Goal: Task Accomplishment & Management: Complete application form

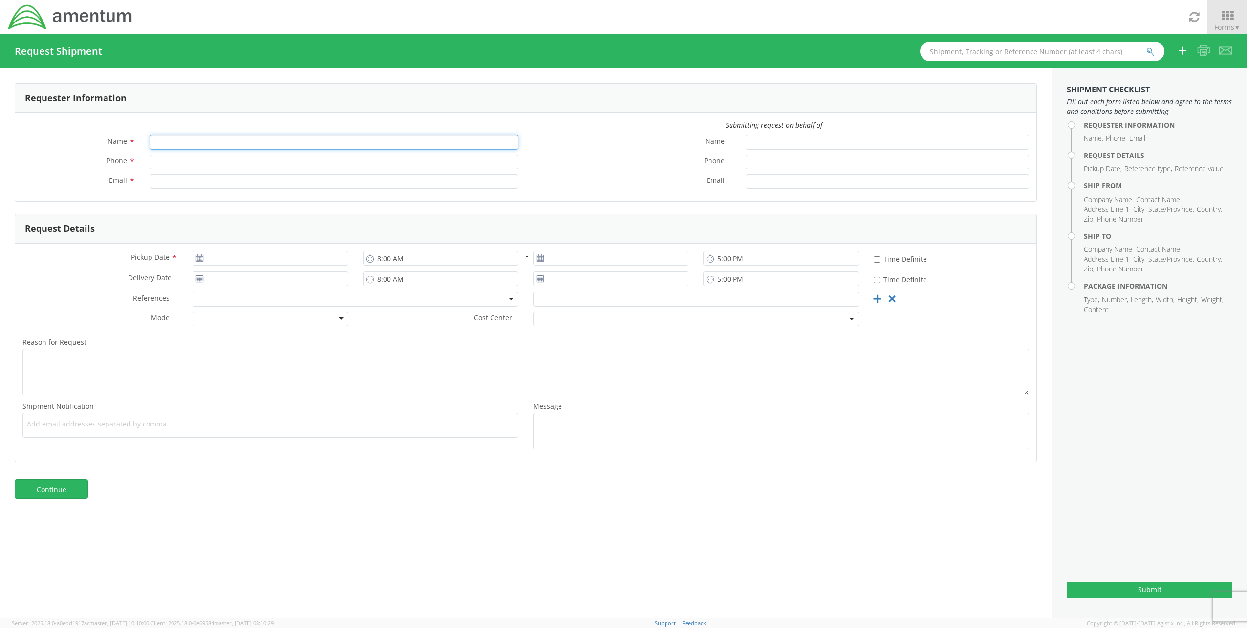
click at [183, 141] on input "Name *" at bounding box center [334, 142] width 368 height 15
type input "[PERSON_NAME]"
type input "[PHONE_NUMBER]"
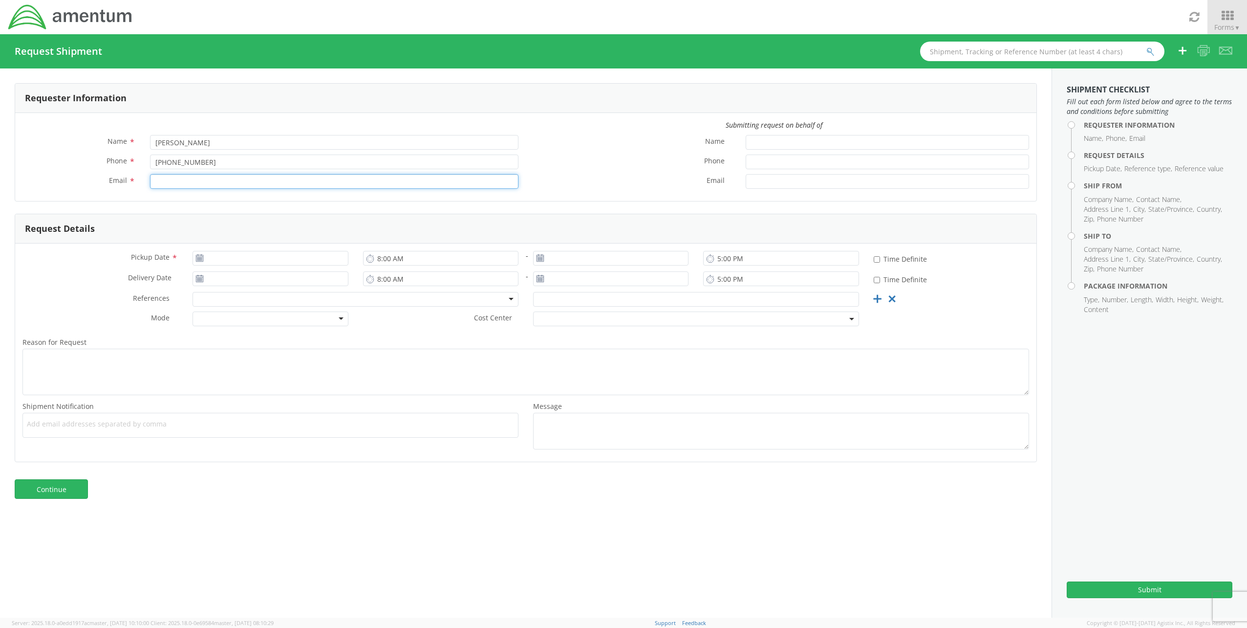
type input "[PERSON_NAME][EMAIL_ADDRESS][PERSON_NAME][DOMAIN_NAME]"
type input "[DATE]"
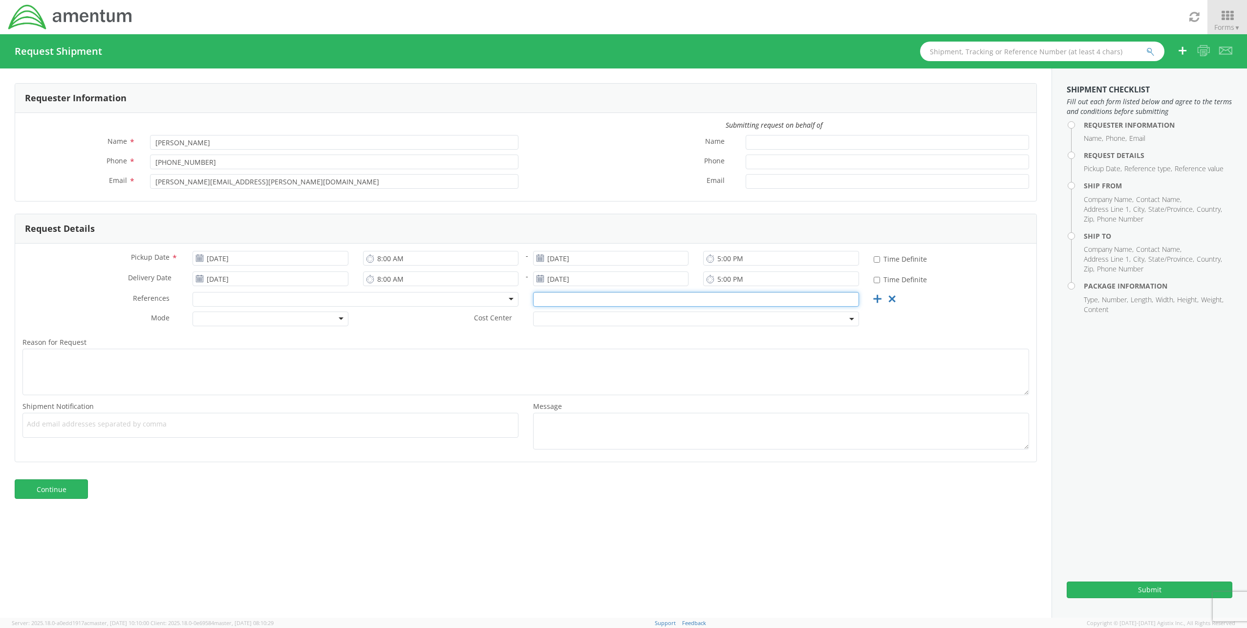
type input "4972.00.00.F.0002.TWNOD"
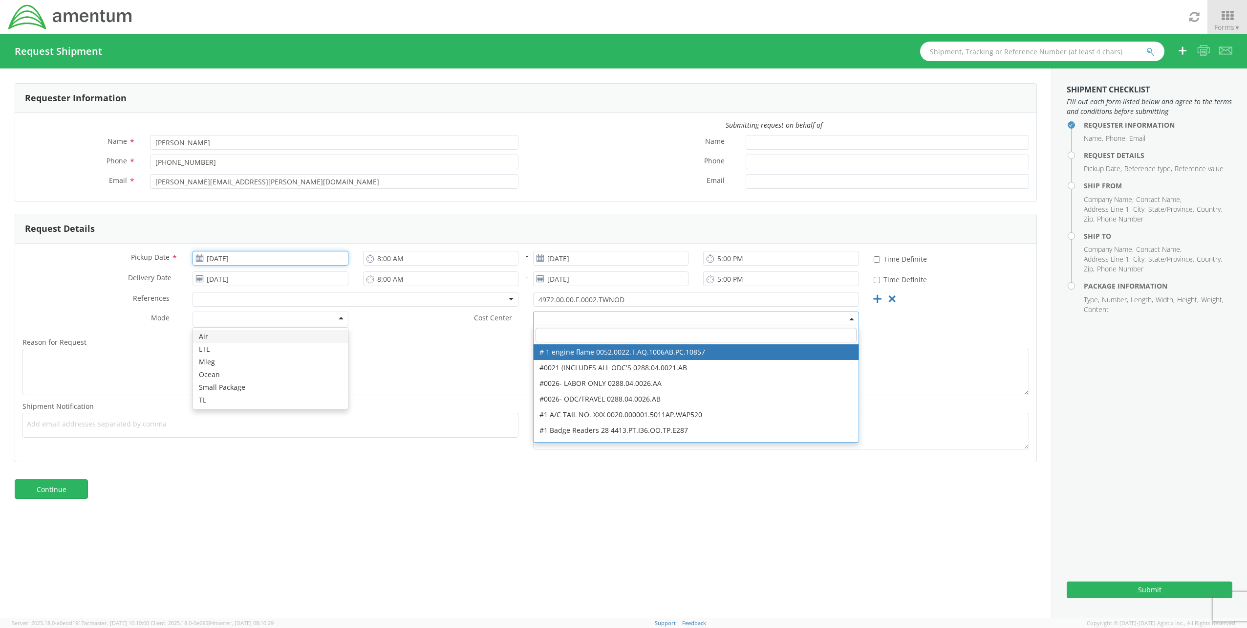
click at [259, 259] on input "[DATE]" at bounding box center [270, 258] width 155 height 15
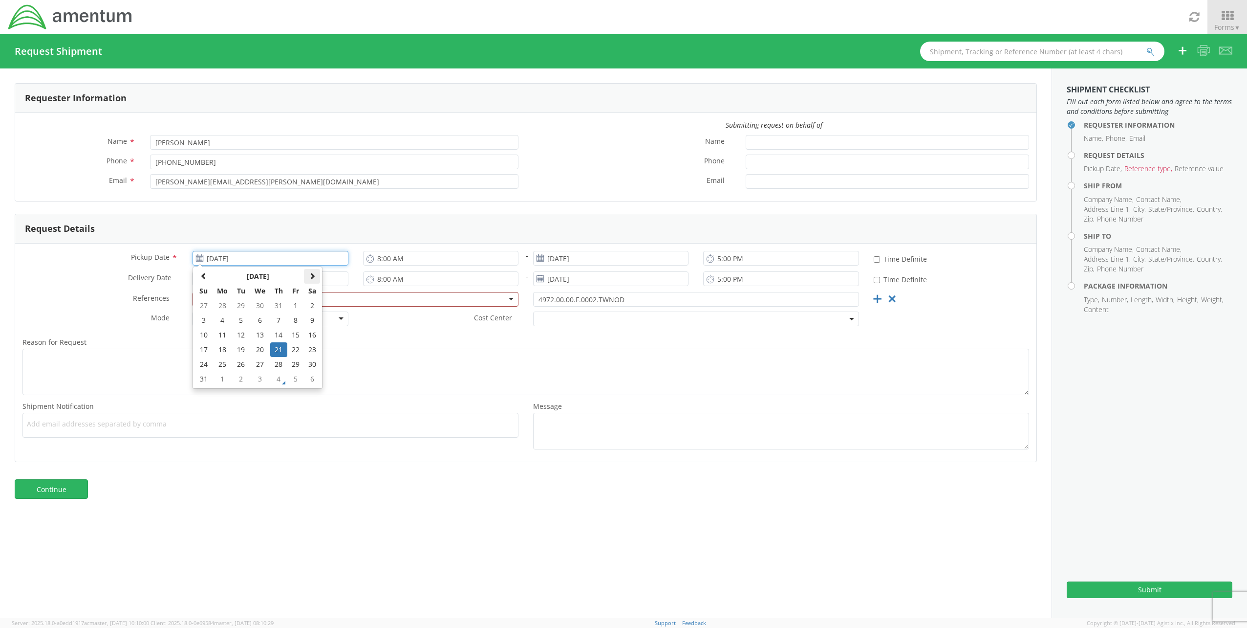
click at [315, 276] on span at bounding box center [312, 275] width 7 height 7
click at [223, 319] on td "8" at bounding box center [222, 320] width 21 height 15
type input "[DATE]"
click at [662, 260] on input "[DATE]" at bounding box center [610, 258] width 155 height 15
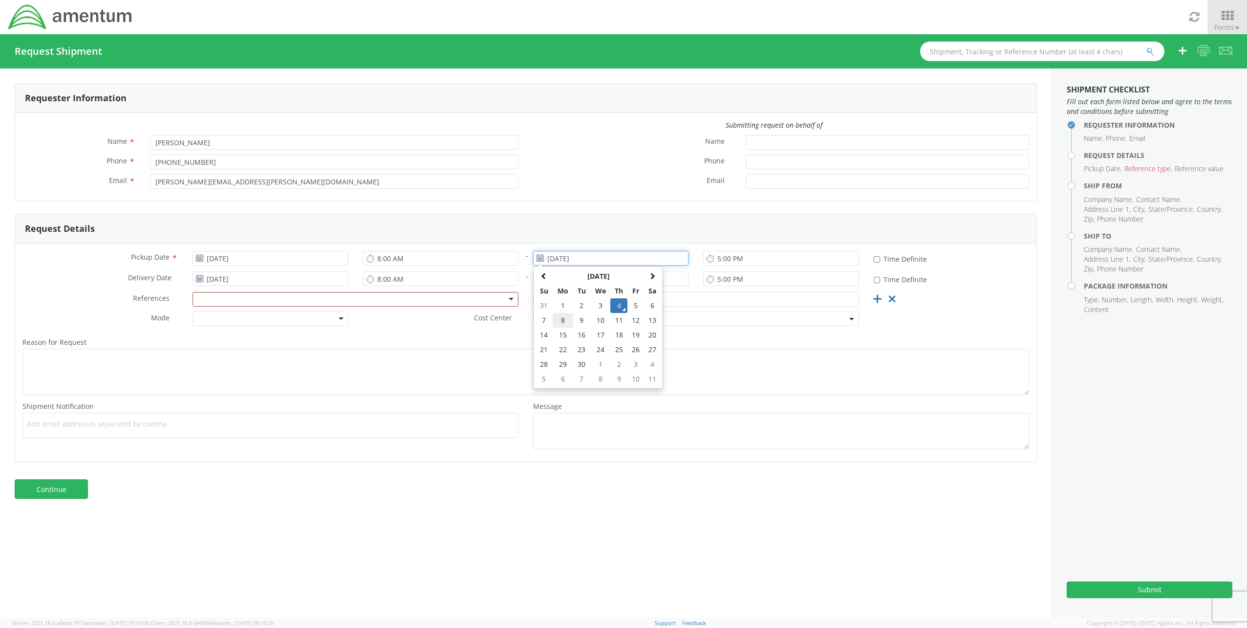
click at [563, 319] on td "8" at bounding box center [563, 320] width 21 height 15
type input "[DATE]"
click at [718, 258] on input "5:00 PM" at bounding box center [780, 258] width 155 height 15
type input "4:00 PM"
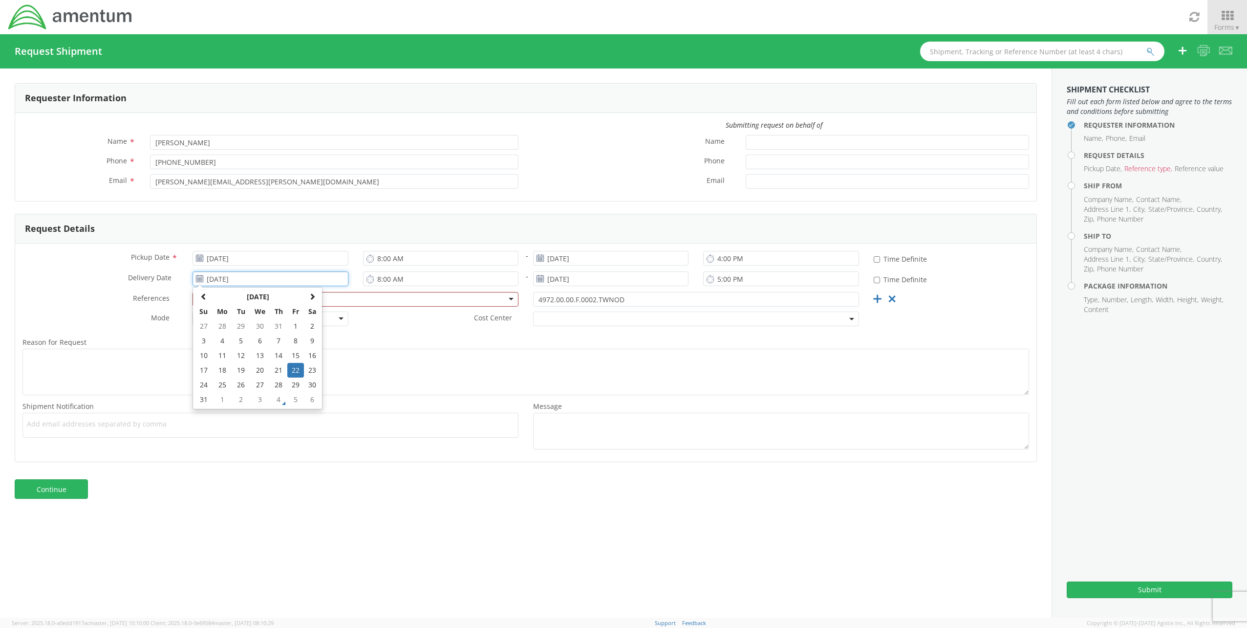
click at [312, 282] on input "[DATE]" at bounding box center [270, 278] width 155 height 15
click at [313, 295] on span at bounding box center [312, 296] width 7 height 7
click at [243, 340] on td "9" at bounding box center [241, 340] width 17 height 15
type input "[DATE]"
click at [378, 279] on input "8:00 AM" at bounding box center [440, 278] width 155 height 15
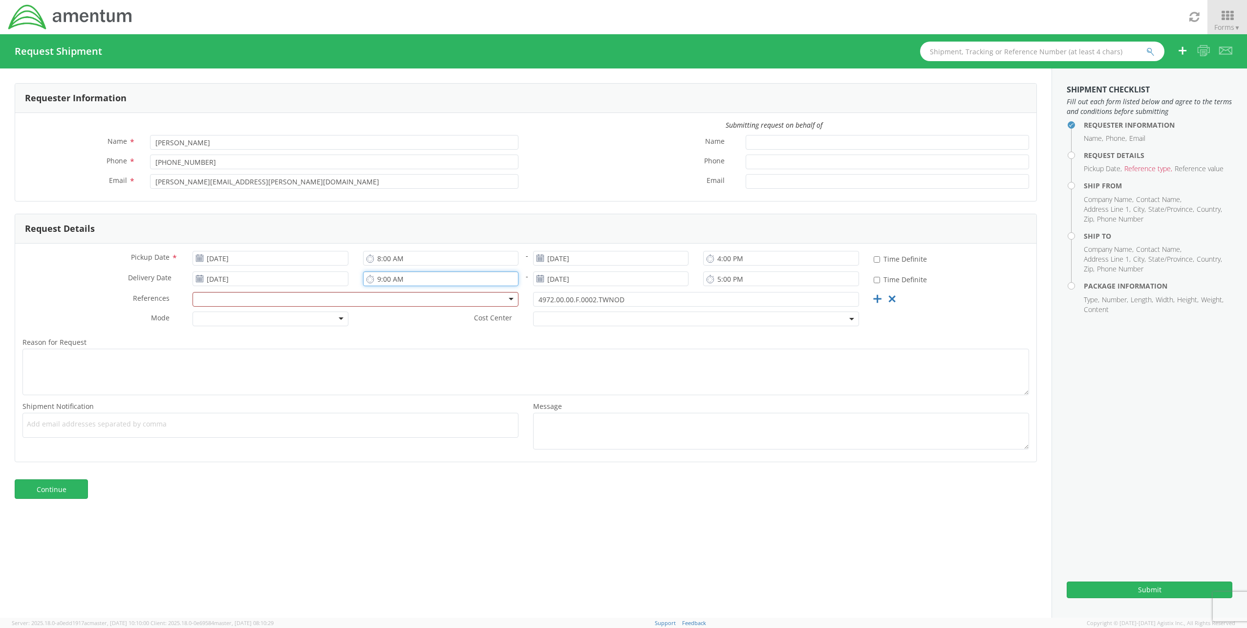
type input "9:00 AM"
click at [659, 279] on input "[DATE]" at bounding box center [610, 278] width 155 height 15
click at [651, 295] on span at bounding box center [652, 296] width 7 height 7
click at [581, 338] on td "9" at bounding box center [581, 340] width 17 height 15
type input "[DATE]"
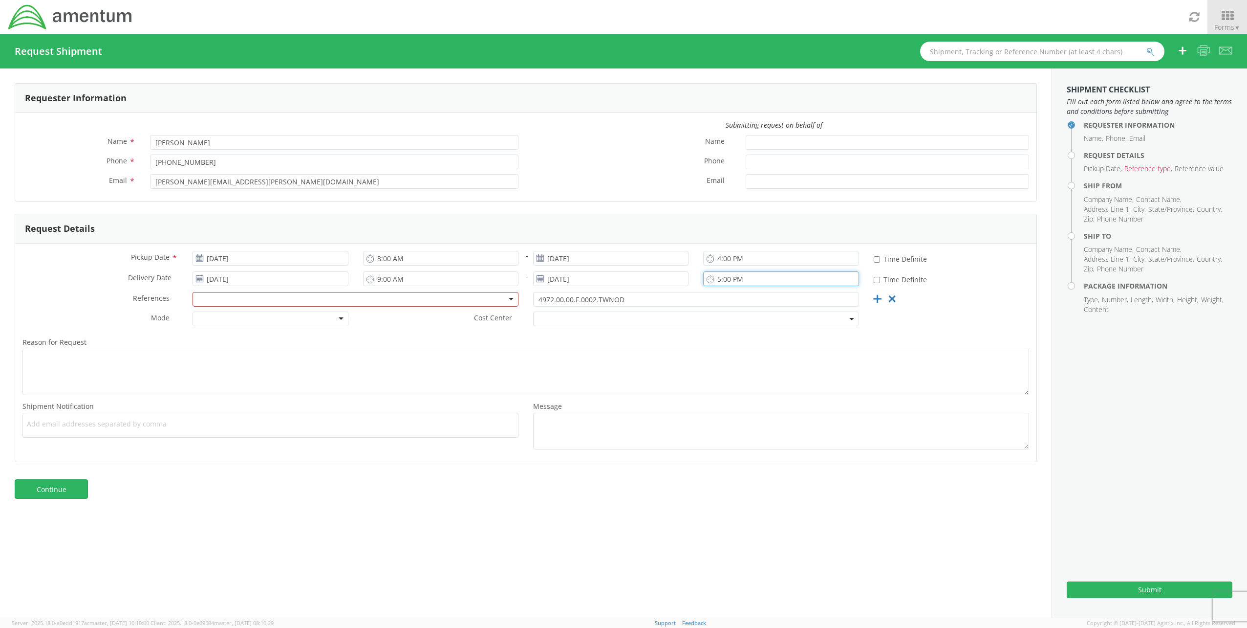
click at [718, 281] on input "5:00 PM" at bounding box center [780, 278] width 155 height 15
type input "4:00 PM"
click at [515, 297] on div at bounding box center [356, 299] width 326 height 15
type input "4972.00.00.F.0003.TWNOD"
click at [878, 298] on icon at bounding box center [877, 299] width 12 height 12
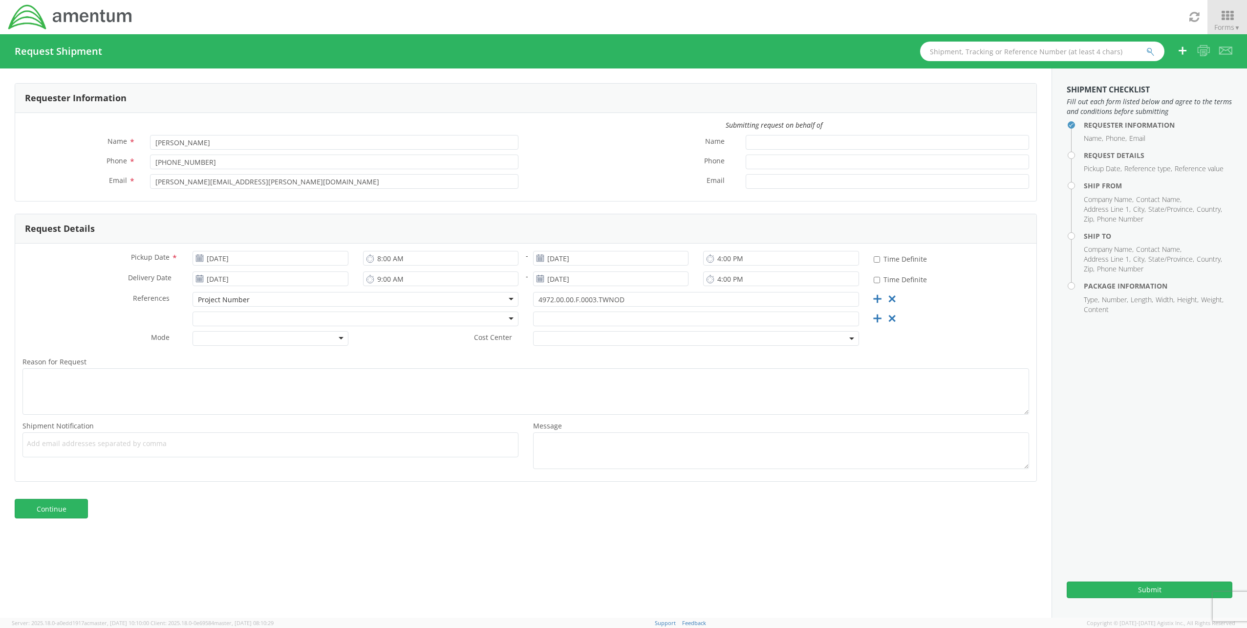
click at [509, 317] on div at bounding box center [356, 318] width 326 height 15
click at [513, 320] on div at bounding box center [356, 318] width 326 height 15
type input "s"
click at [560, 319] on input "text" at bounding box center [696, 318] width 326 height 15
type input "TWNC0904-157"
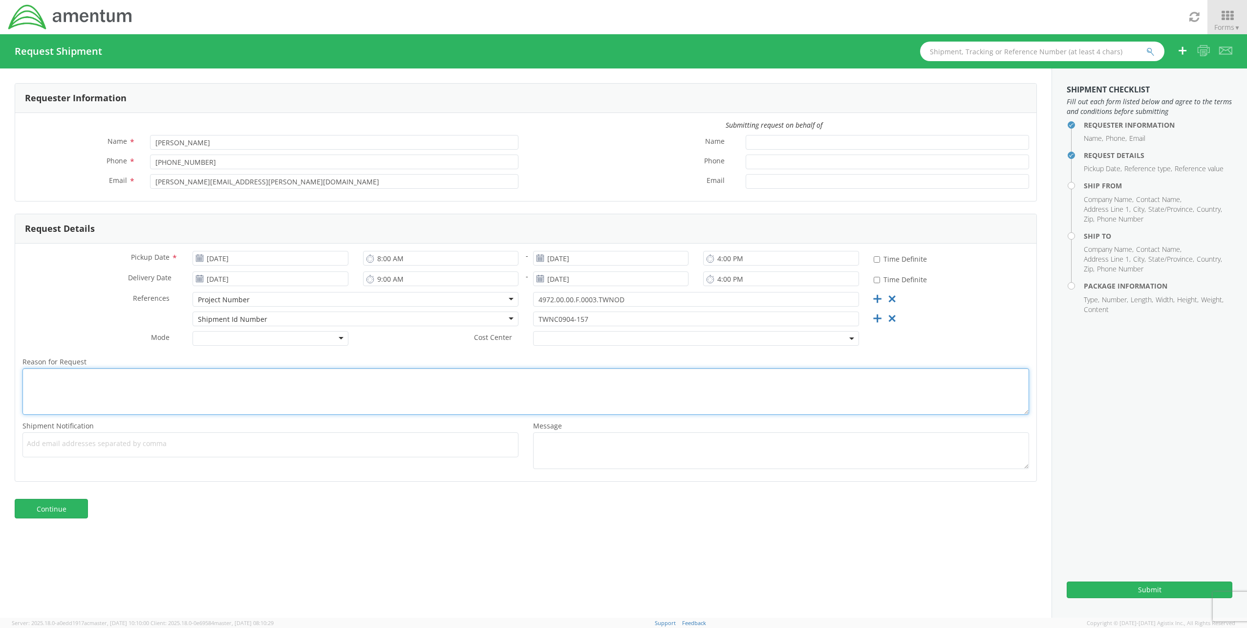
click at [39, 378] on textarea "Reason for Request *" at bounding box center [525, 391] width 1007 height 46
click at [212, 379] on textarea "Need to Ship one pallet from [GEOGRAPHIC_DATA], [GEOGRAPHIC_DATA] to" at bounding box center [525, 391] width 1007 height 46
type textarea "Need to Ship one pallet from [GEOGRAPHIC_DATA], [GEOGRAPHIC_DATA] to [US_STATE]…"
click at [59, 505] on link "Continue" at bounding box center [51, 508] width 73 height 20
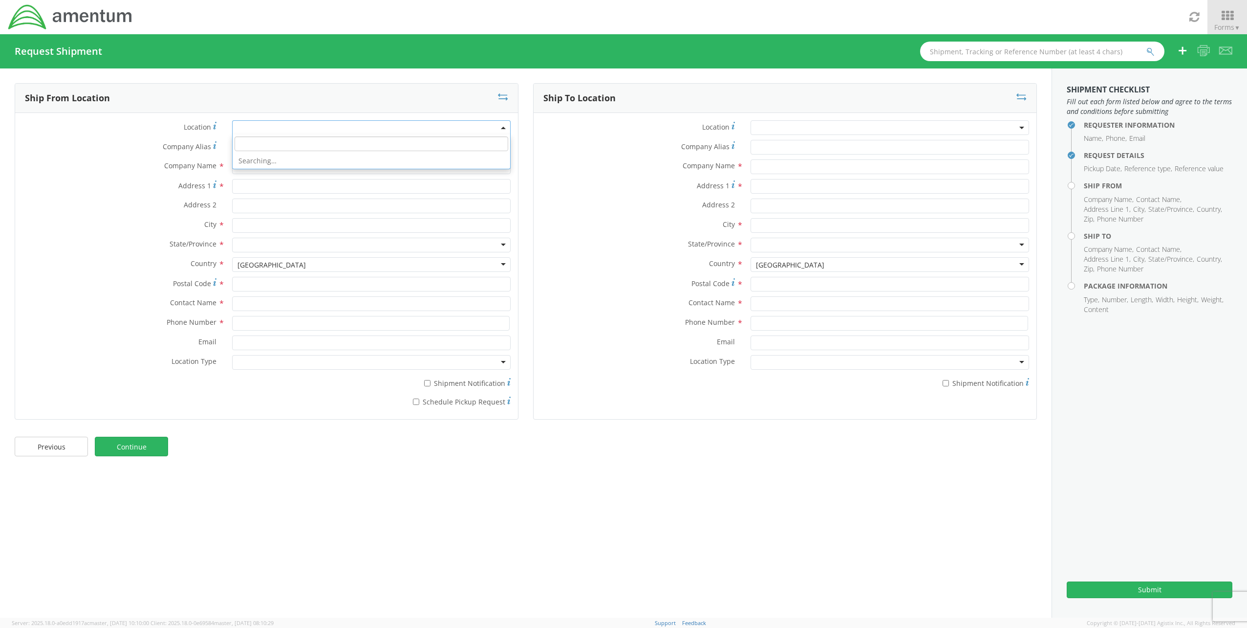
click at [501, 126] on span at bounding box center [371, 127] width 279 height 15
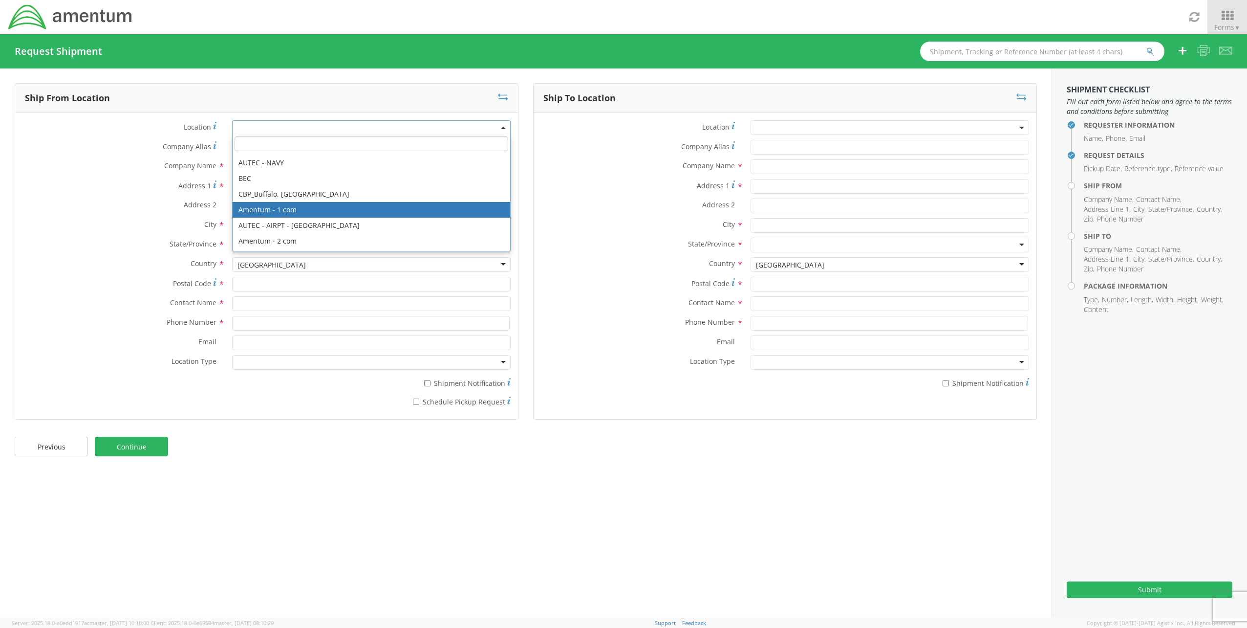
scroll to position [1971, 0]
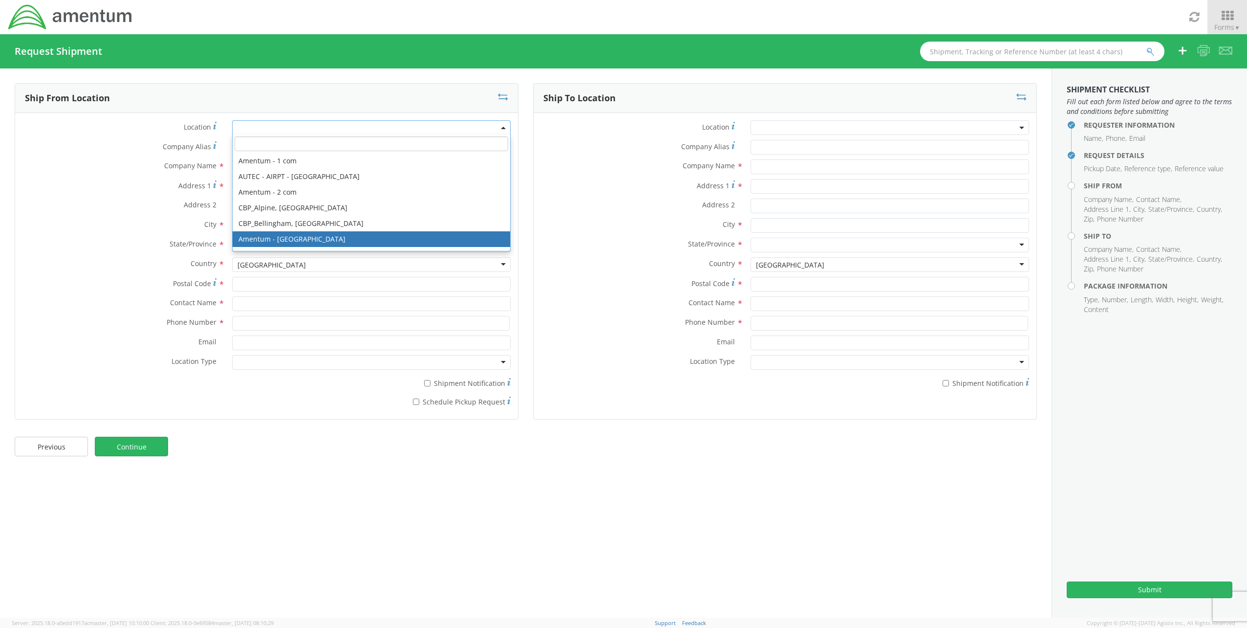
type input "Amentum Services, Inc."
type input "[STREET_ADDRESS][PERSON_NAME]"
type input "Suite 214-S"
type input "[GEOGRAPHIC_DATA]"
type input "21754"
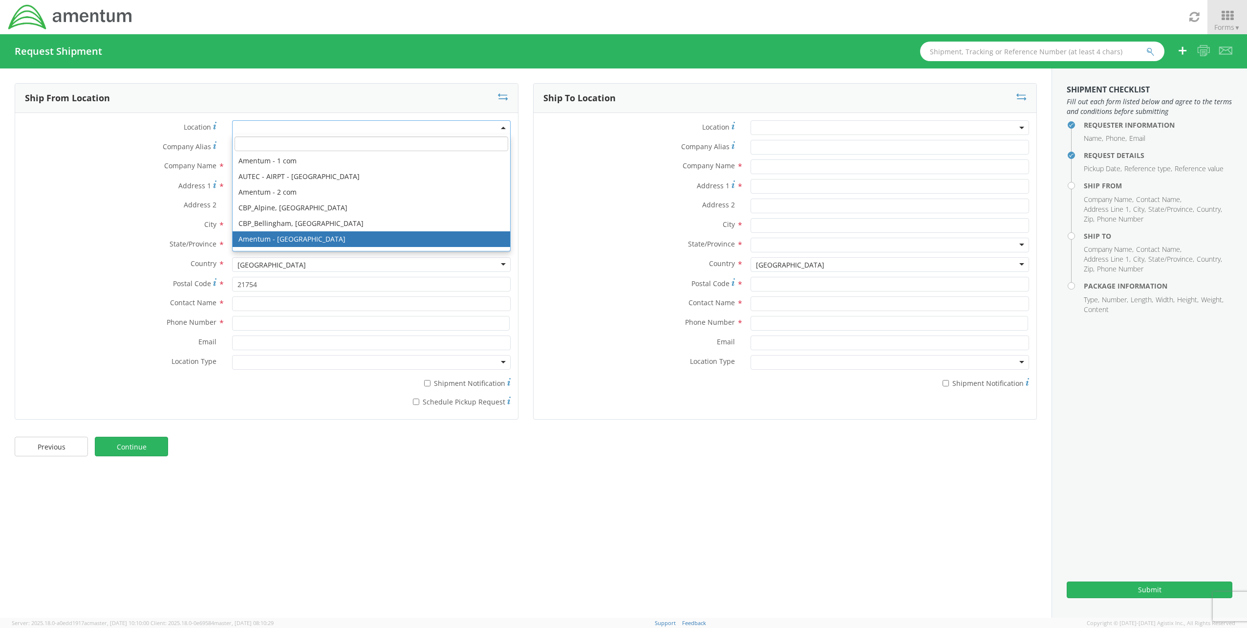
select select "56711"
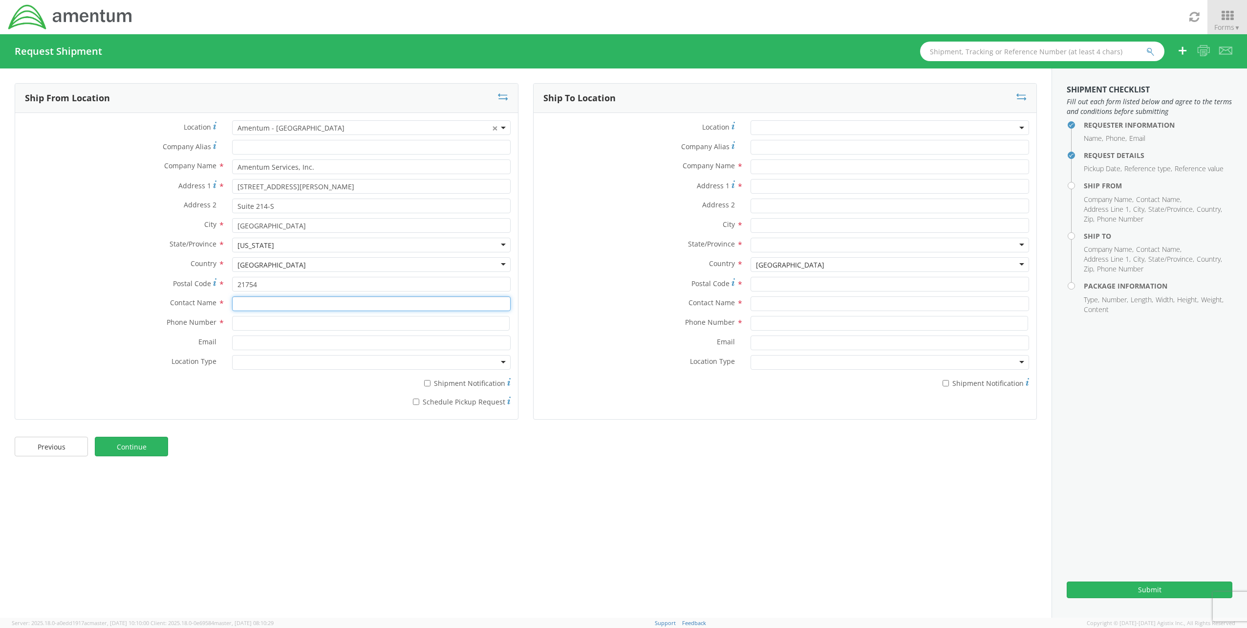
click at [256, 303] on input "text" at bounding box center [371, 303] width 279 height 15
type input "[PERSON_NAME]"
type input "3015146362"
type input "[PERSON_NAME][EMAIL_ADDRESS][PERSON_NAME][DOMAIN_NAME]"
click at [499, 365] on div at bounding box center [371, 362] width 279 height 15
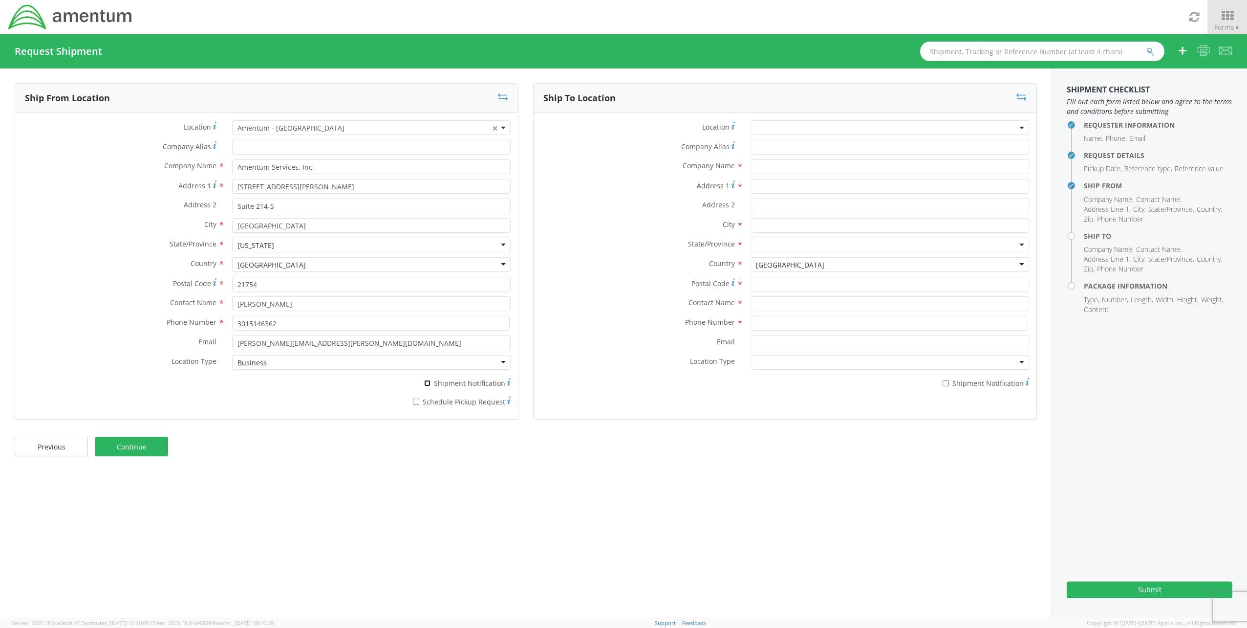
click at [429, 382] on input "* Shipment Notification" at bounding box center [427, 383] width 6 height 6
checkbox input "true"
click at [418, 401] on input "* Schedule Pickup Request" at bounding box center [416, 401] width 6 height 6
checkbox input "true"
click at [767, 168] on input "text" at bounding box center [890, 166] width 279 height 15
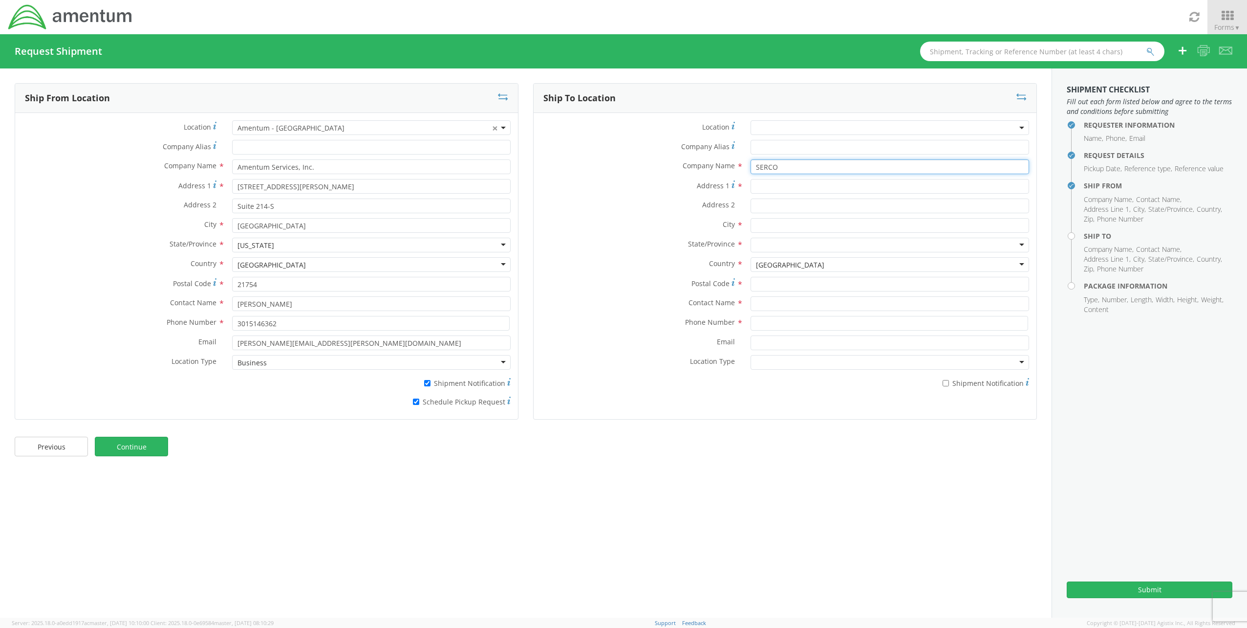
type input "SERCO"
click at [772, 184] on input "Address 1 *" at bounding box center [890, 186] width 279 height 15
type input "[STREET_ADDRESS]"
type input "BLDG 1558, Door 8"
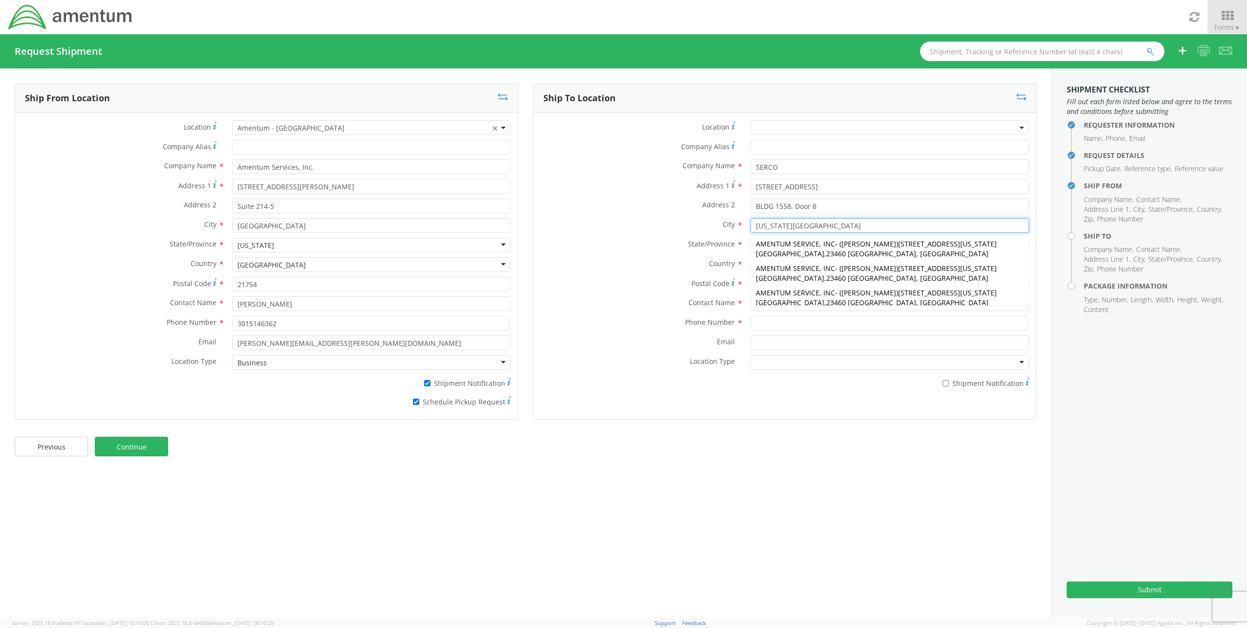
type input "[US_STATE][GEOGRAPHIC_DATA]"
click at [613, 221] on label "City *" at bounding box center [639, 224] width 210 height 13
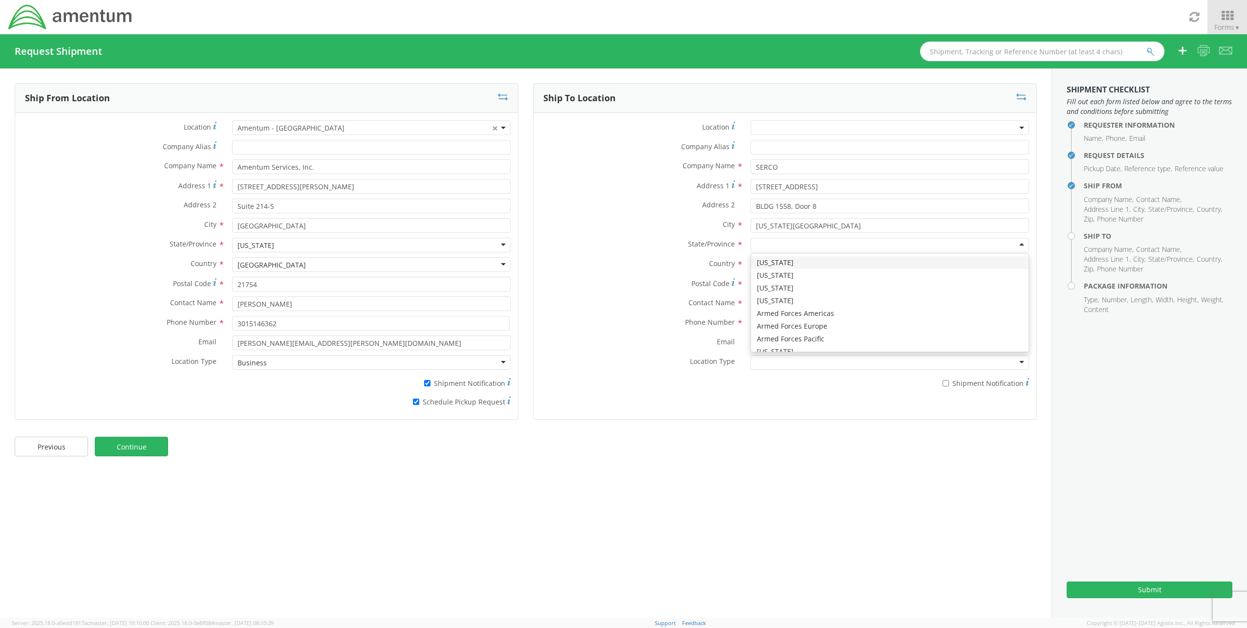
click at [762, 246] on div at bounding box center [890, 245] width 279 height 15
type input "v"
click at [768, 284] on input "Postal Code *" at bounding box center [890, 284] width 279 height 15
type input "23459"
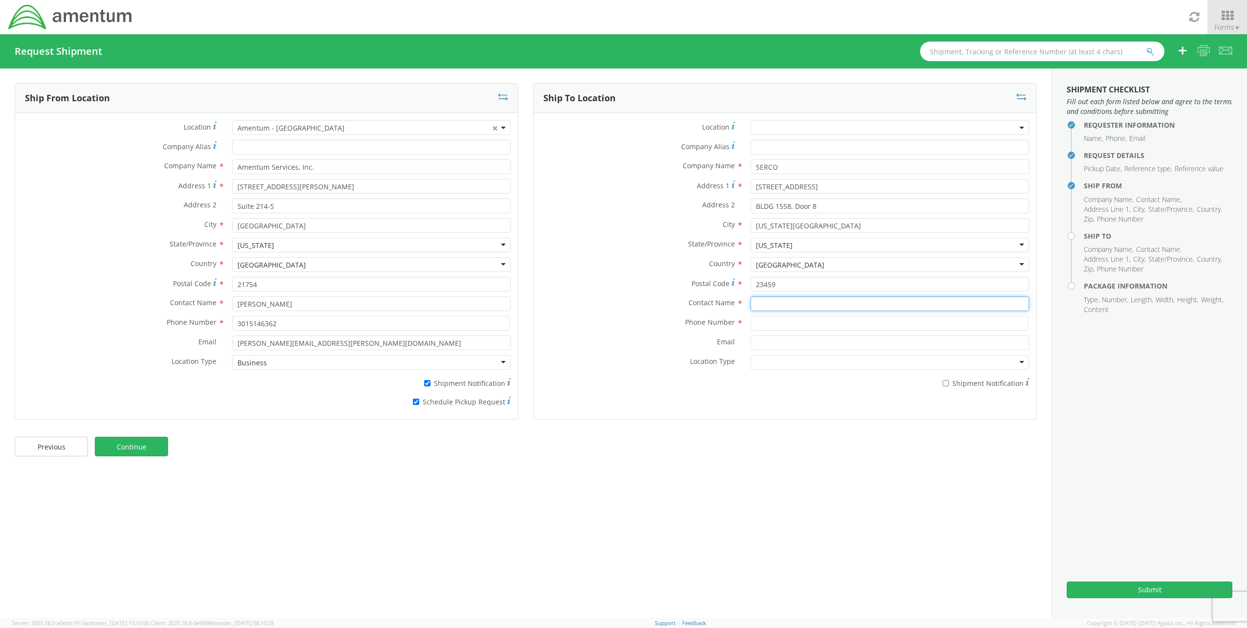
click at [769, 305] on input "text" at bounding box center [890, 303] width 279 height 15
type input "[PERSON_NAME]"
click at [760, 322] on input at bounding box center [890, 323] width 278 height 15
type input "2"
type input "[PHONE_NUMBER]"
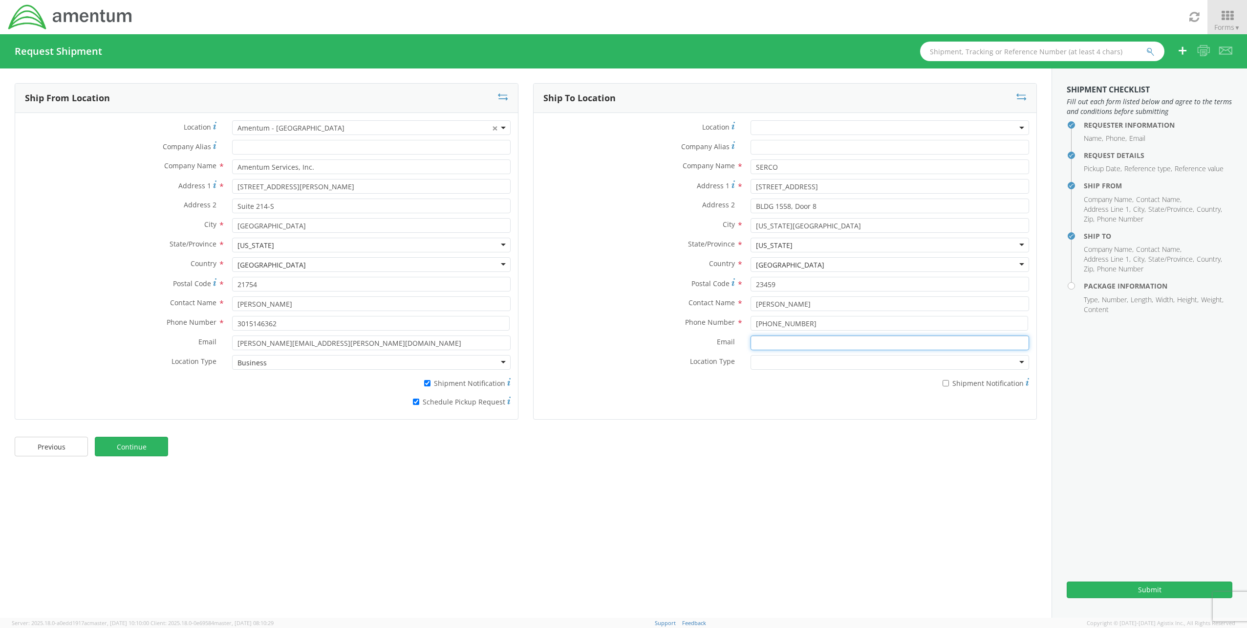
click at [779, 346] on input "Email *" at bounding box center [890, 342] width 279 height 15
type input "[PERSON_NAME][EMAIL_ADDRESS][PERSON_NAME][DOMAIN_NAME]"
click at [837, 359] on div at bounding box center [890, 362] width 279 height 15
click at [119, 446] on link "Continue" at bounding box center [131, 446] width 73 height 20
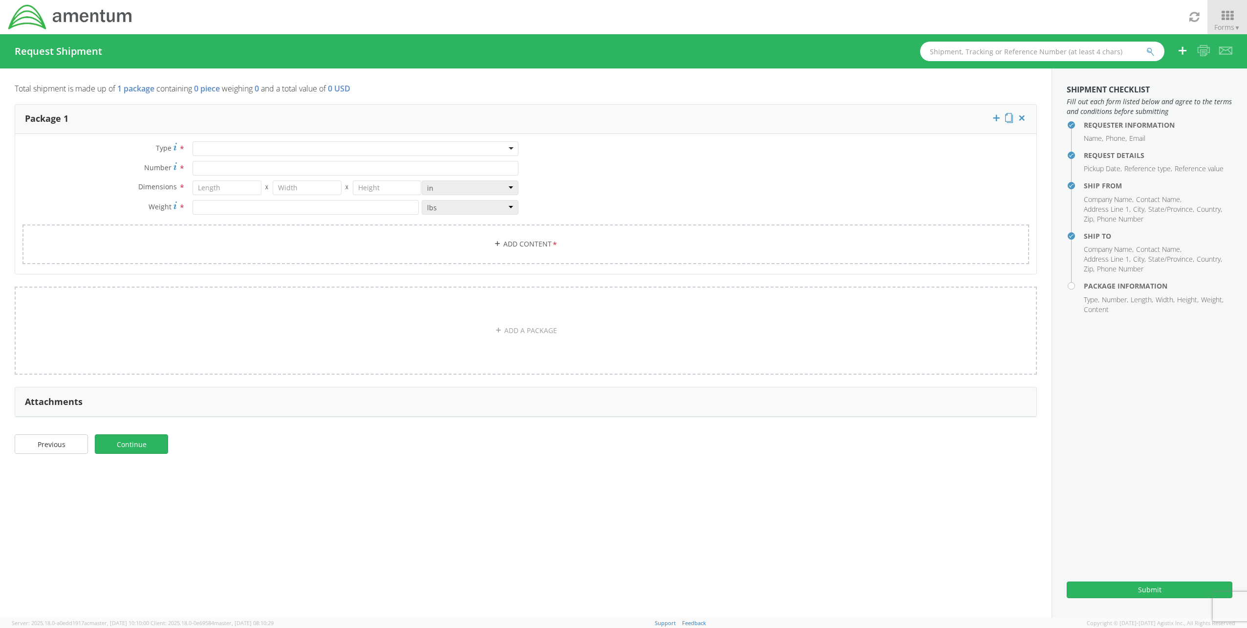
click at [330, 144] on div at bounding box center [356, 148] width 326 height 15
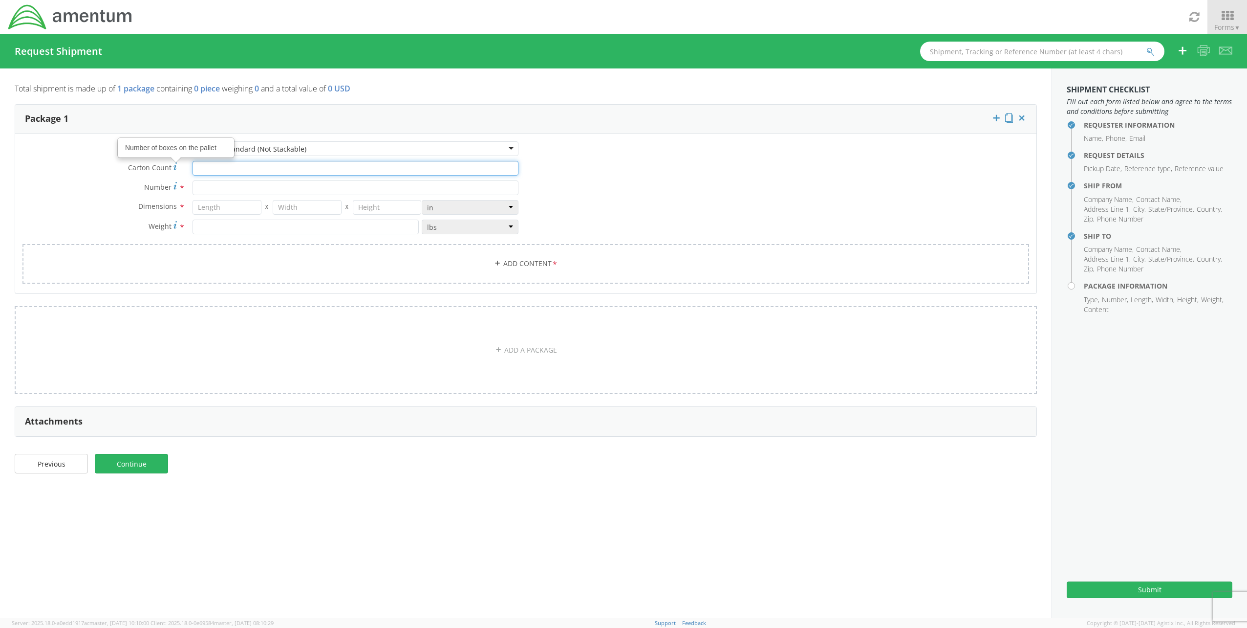
click at [208, 167] on input "Carton Count Number of boxes on the pallet *" at bounding box center [356, 168] width 326 height 15
type input "2"
click at [214, 183] on input "Number *" at bounding box center [356, 187] width 326 height 15
type input "1"
click at [210, 208] on input "number" at bounding box center [227, 207] width 68 height 15
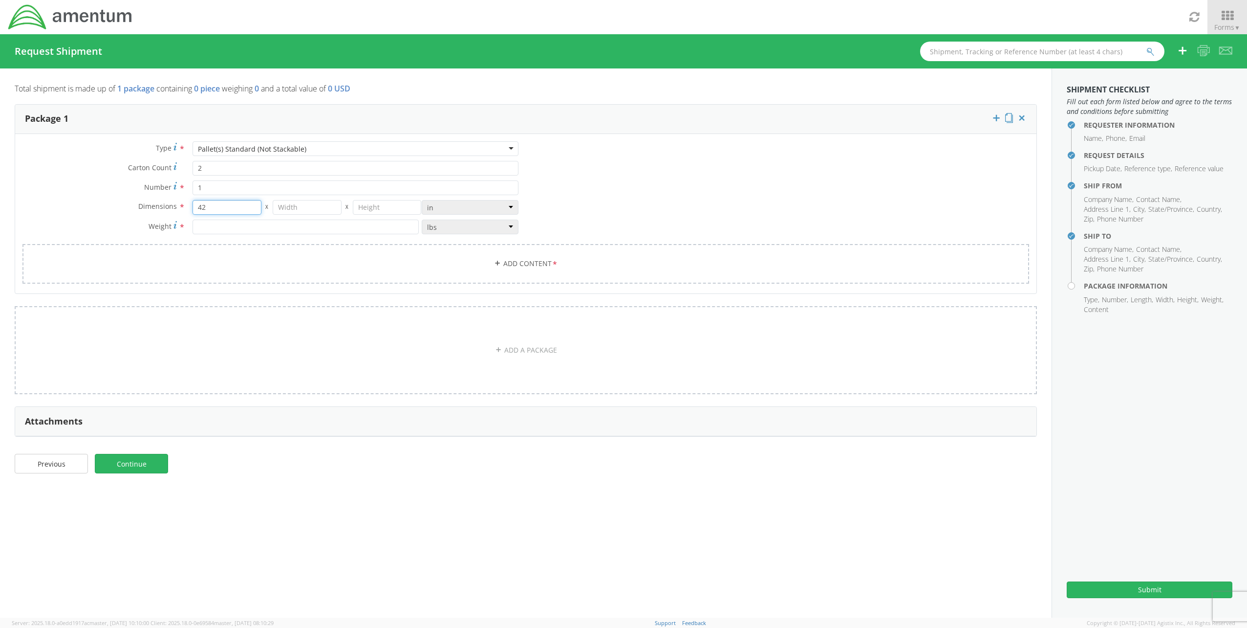
type input "42"
type input "52"
type input "59"
type input "475"
click at [517, 263] on link "Add Content *" at bounding box center [525, 264] width 1007 height 40
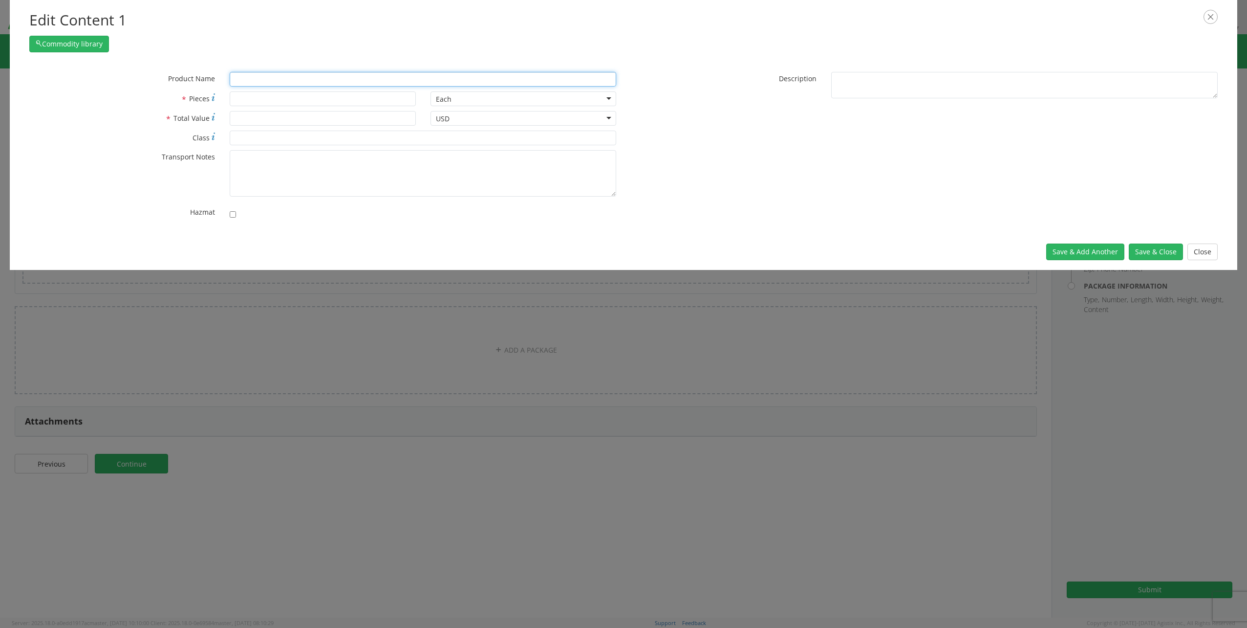
click at [242, 79] on input "text" at bounding box center [423, 79] width 387 height 15
type input "Refu"
type input "RefLECTOMETER, BASIC HANDHELD, TIME DOMAIN"
type input "Ref"
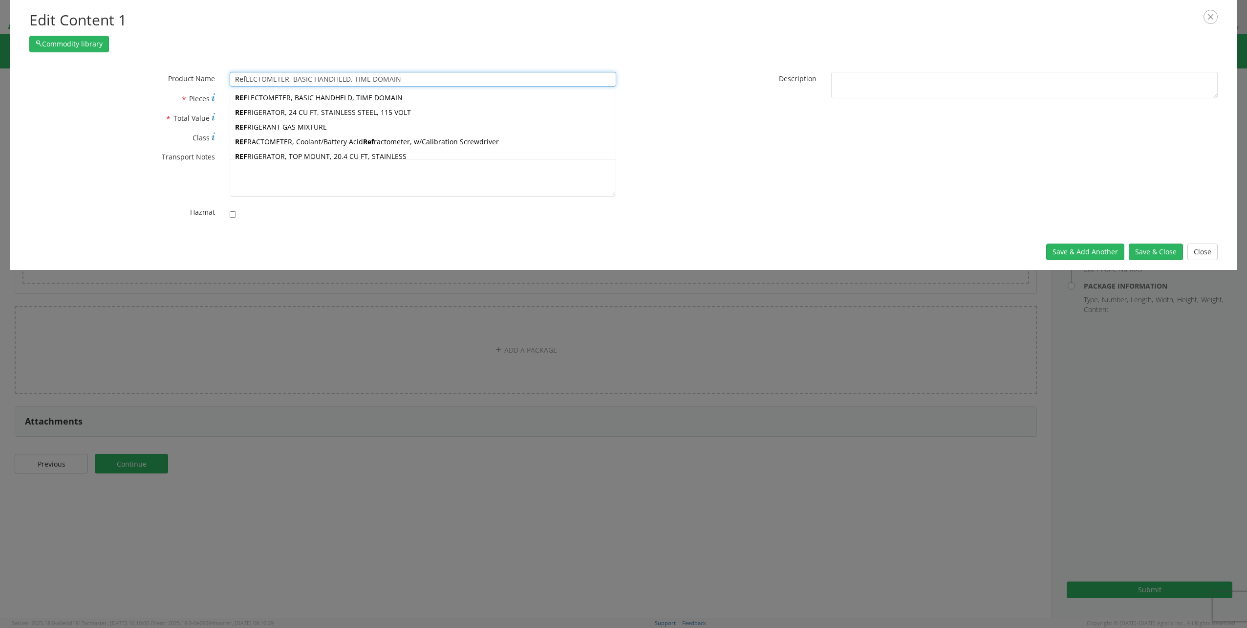
type input "ReBUILD KIT FOR MANUAL TEST SYSTEM W 14 IN TEST JACKET"
type input "Re"
type input "RACK, STORAGE, BULK, STARTER, 3 SHELVES, 96 IN W X 36 IN D X 72 H"
type input "R"
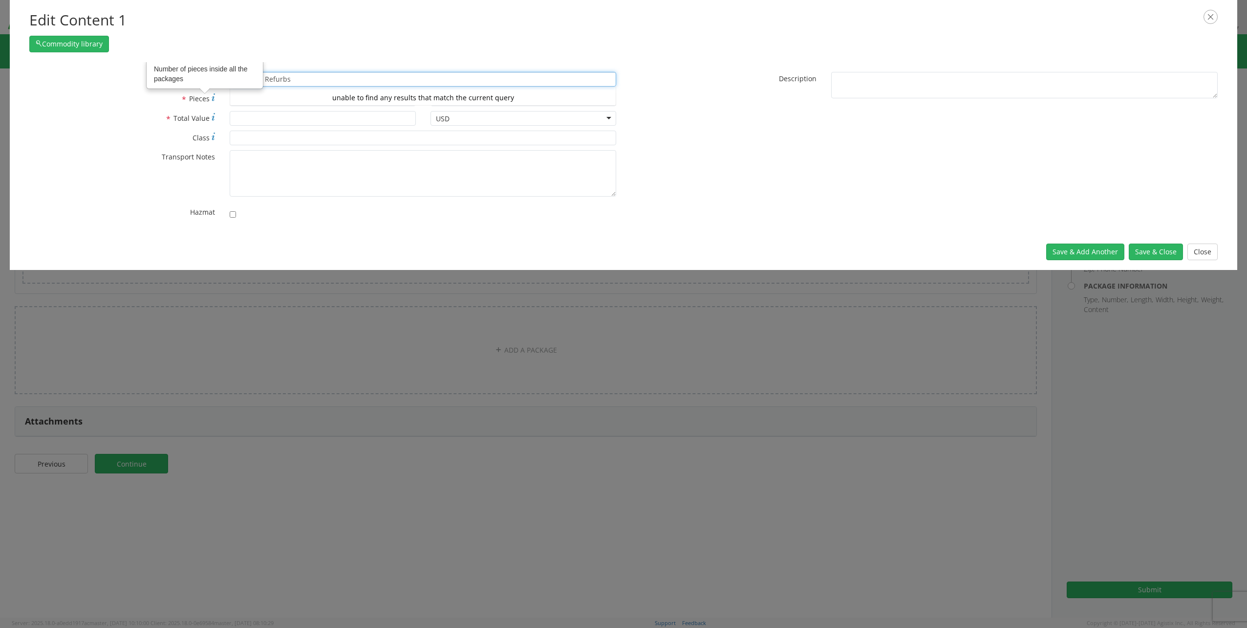
click at [273, 93] on div "unable to find any results that match the current query" at bounding box center [423, 97] width 386 height 15
click at [250, 97] on div "unable to find any results that match the current query" at bounding box center [423, 97] width 386 height 15
type input "Twinline Refurbs"
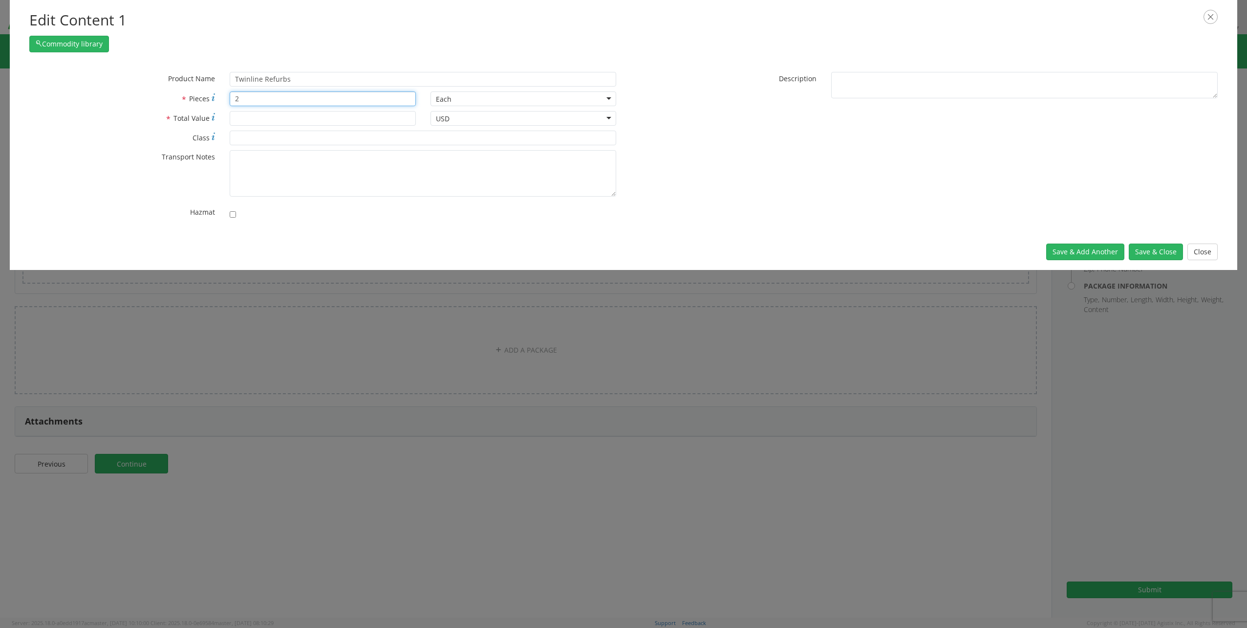
type input "2"
type input "150000"
click at [1156, 248] on button "Save & Close" at bounding box center [1156, 251] width 54 height 17
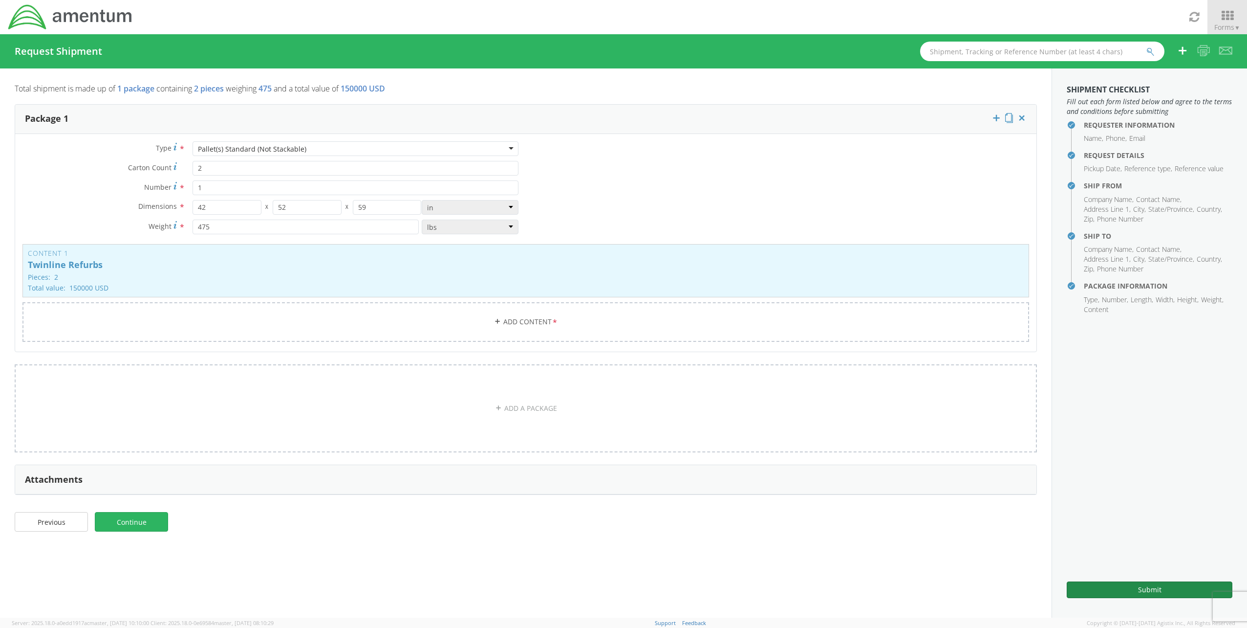
click at [1139, 585] on button "Submit" at bounding box center [1150, 589] width 166 height 17
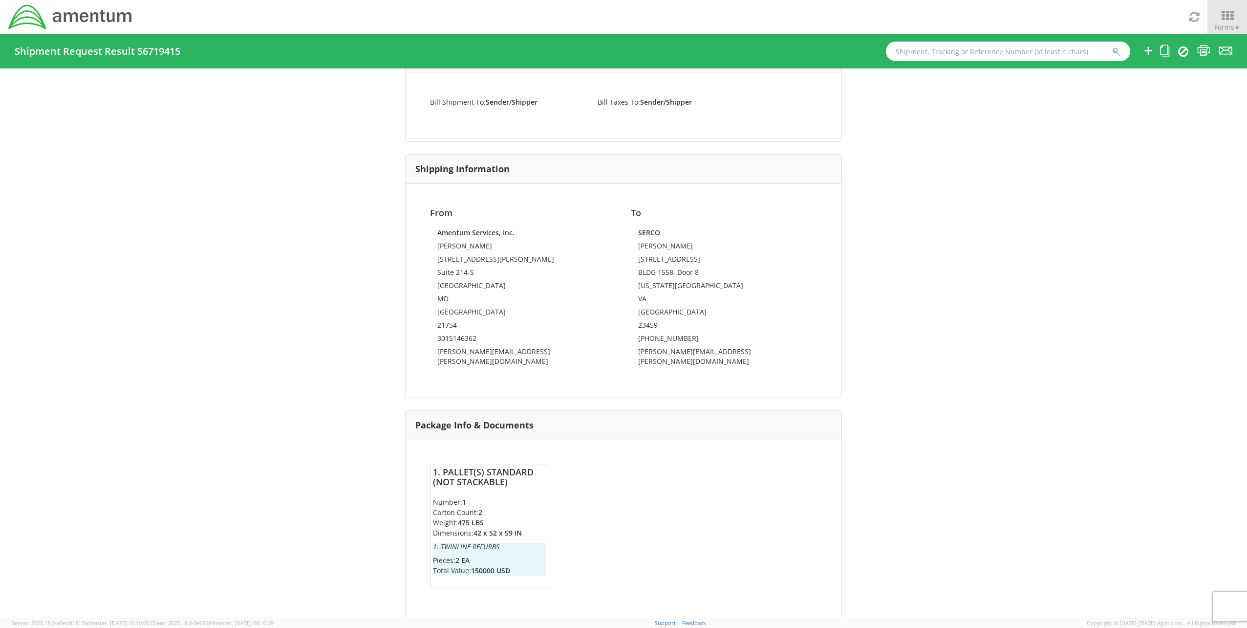
scroll to position [466, 0]
